Goal: Check status

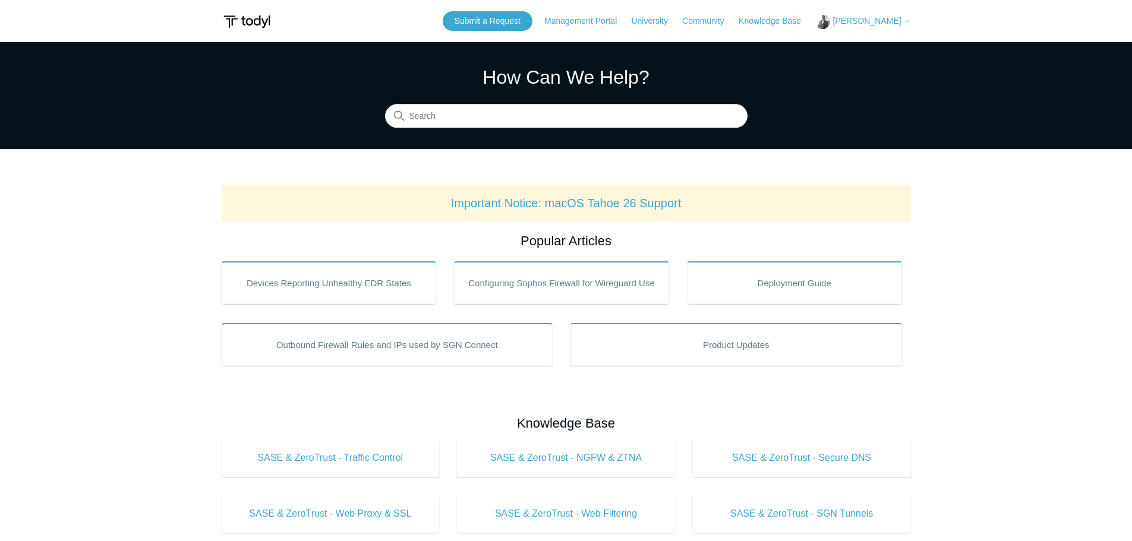
click at [880, 20] on span "[PERSON_NAME]" at bounding box center [866, 21] width 68 height 10
click at [870, 49] on link "My Support Requests" at bounding box center [874, 46] width 116 height 21
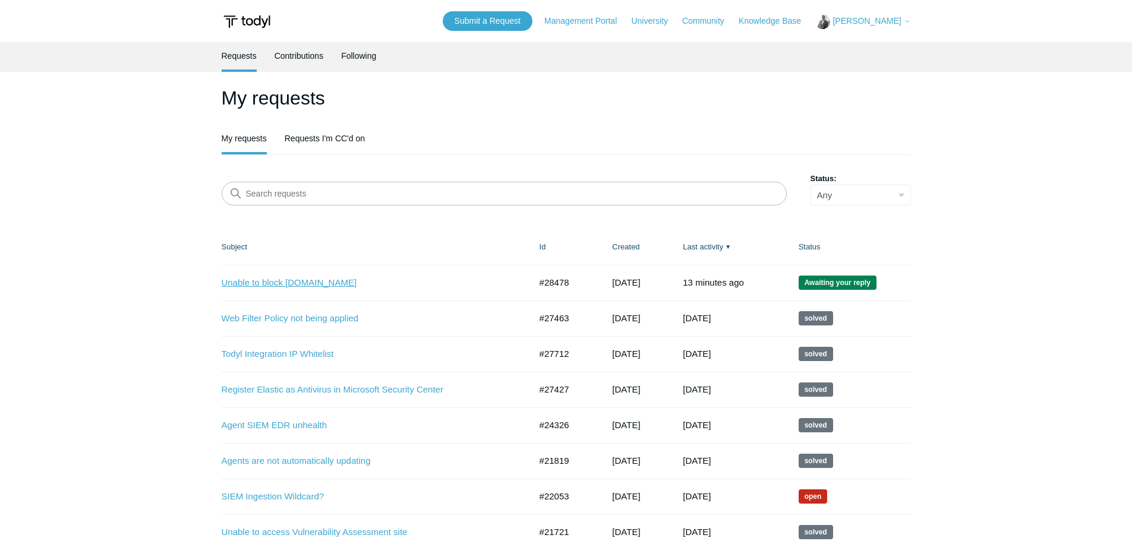
click at [285, 287] on link "Unable to block [DOMAIN_NAME]" at bounding box center [367, 283] width 291 height 14
